Goal: Task Accomplishment & Management: Manage account settings

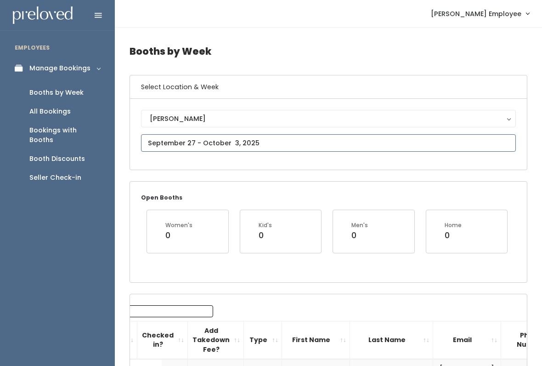
click at [374, 143] on input "text" at bounding box center [328, 142] width 375 height 17
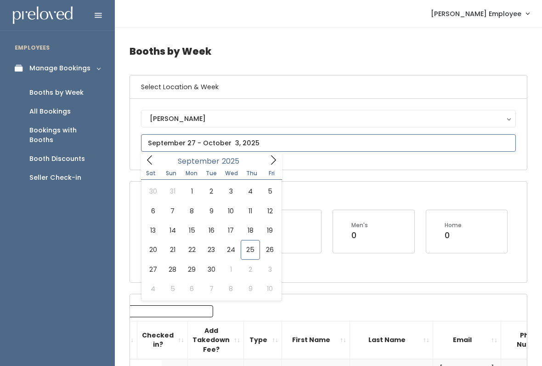
type input "October 4 to October 10"
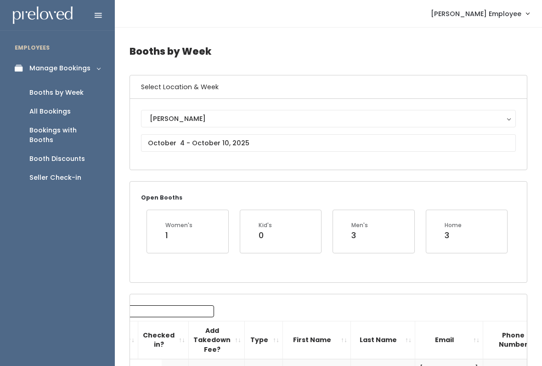
scroll to position [1, 0]
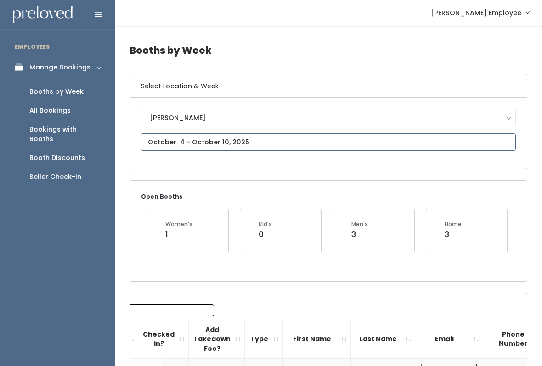
click at [437, 140] on input "text" at bounding box center [328, 141] width 375 height 17
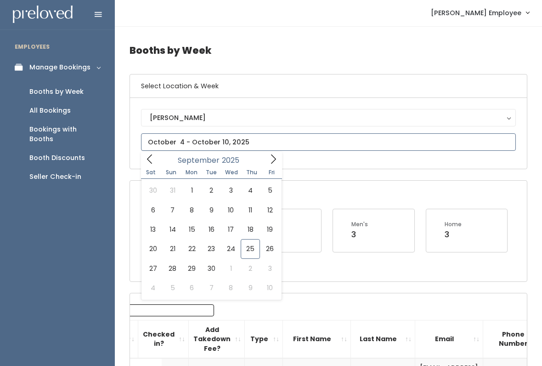
type input "September 27 to October 3"
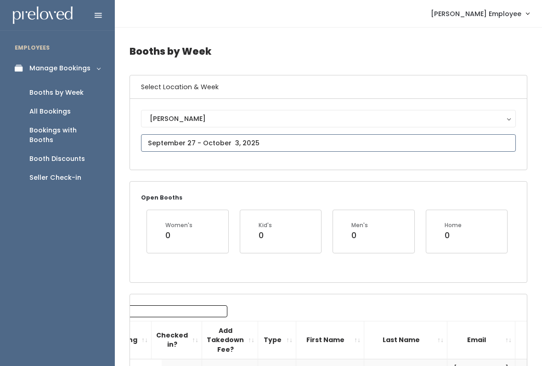
click at [426, 147] on input "text" at bounding box center [328, 142] width 375 height 17
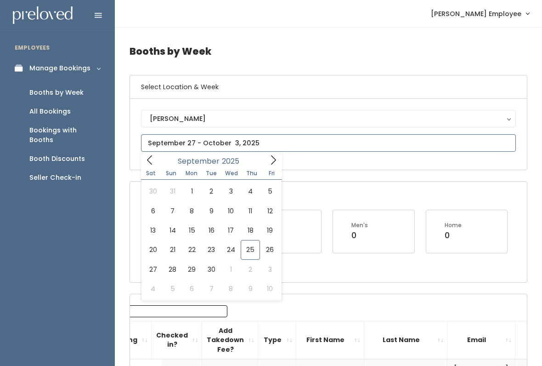
type input "October 4 to October 10"
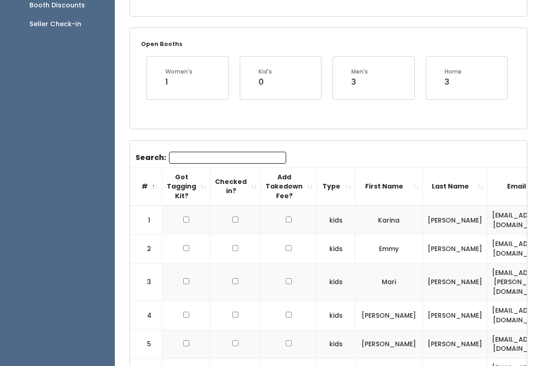
scroll to position [153, 0]
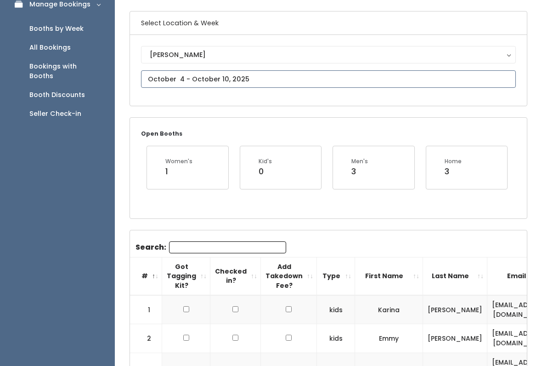
click at [469, 80] on input "text" at bounding box center [328, 79] width 375 height 17
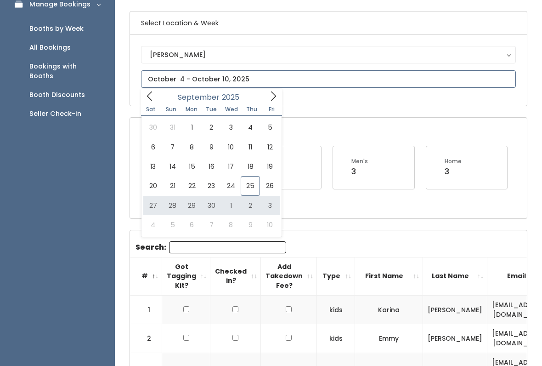
type input "September 27 to October 3"
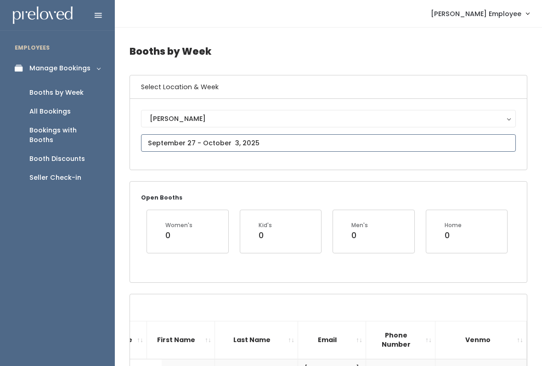
click at [396, 144] on input "text" at bounding box center [328, 142] width 375 height 17
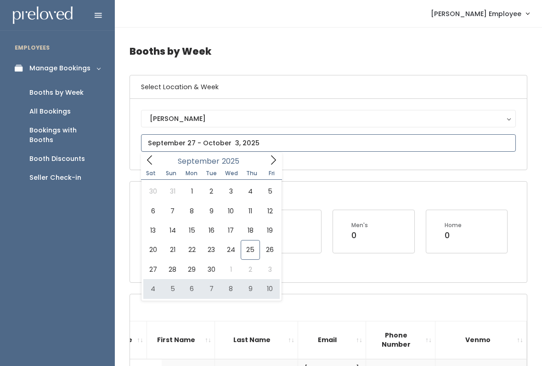
type input "[DATE] to [DATE]"
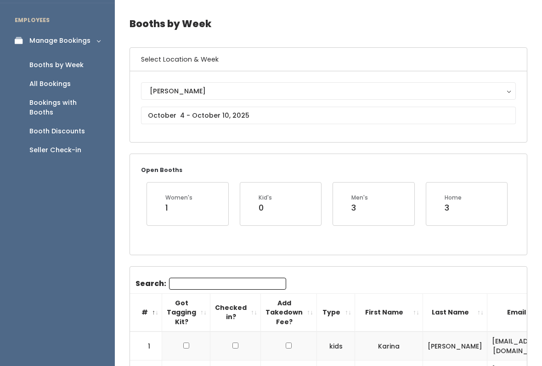
scroll to position [28, 0]
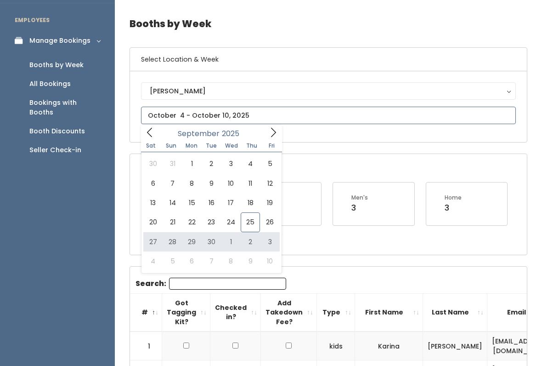
type input "September 27 to October 3"
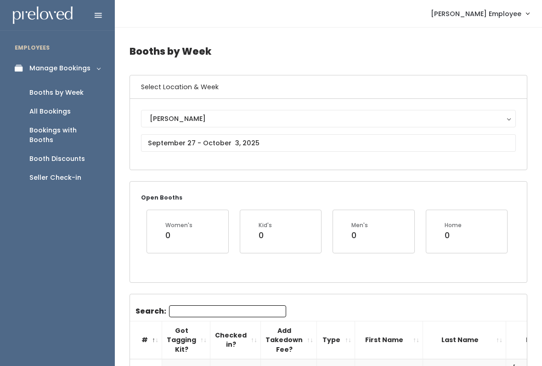
click at [83, 98] on link "Booths by Week" at bounding box center [57, 92] width 115 height 19
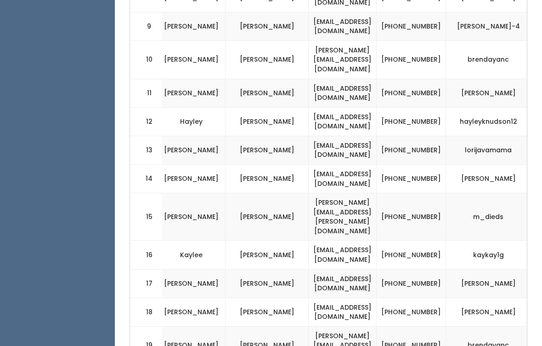
scroll to position [641, 0]
